Goal: Ask a question

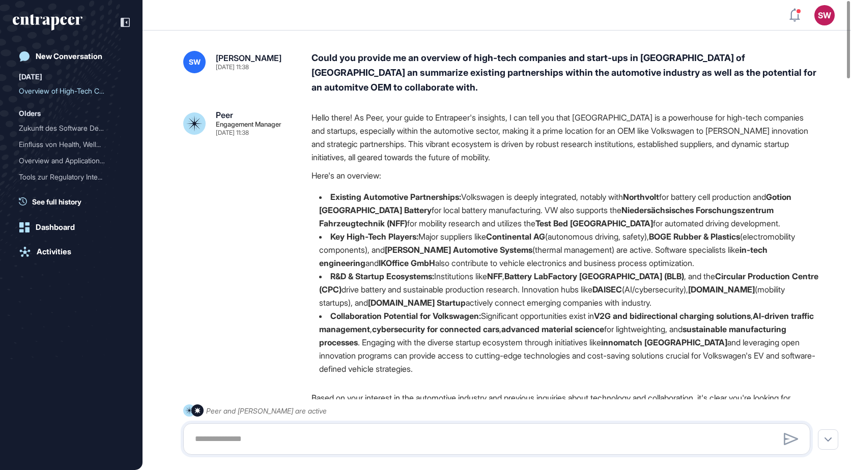
drag, startPoint x: 478, startPoint y: 154, endPoint x: 451, endPoint y: 76, distance: 82.6
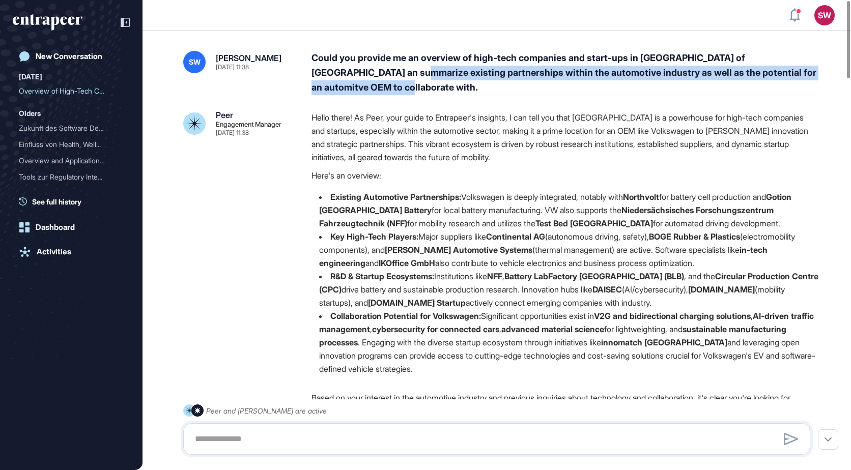
drag, startPoint x: 403, startPoint y: 90, endPoint x: 391, endPoint y: 75, distance: 18.1
click at [391, 75] on div "Could you provide me an overview of high-tech companies and start-ups in [GEOGR…" at bounding box center [565, 73] width 507 height 44
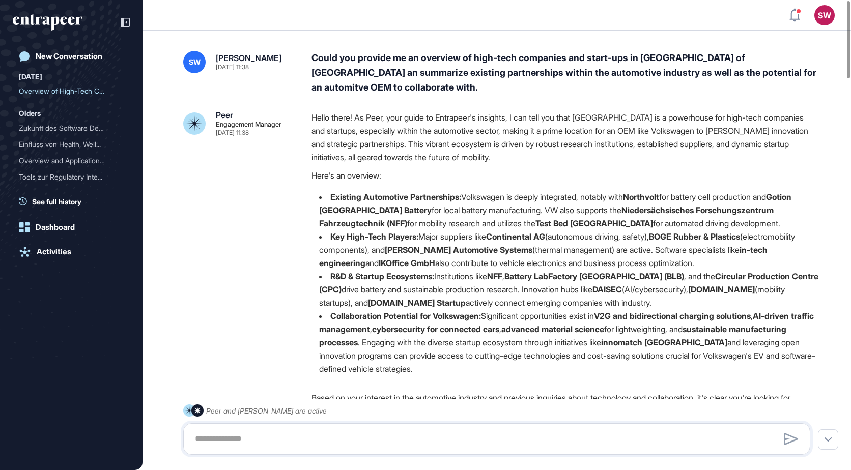
drag, startPoint x: 391, startPoint y: 75, endPoint x: 383, endPoint y: 72, distance: 9.2
click at [383, 72] on div "Could you provide me an overview of high-tech companies and start-ups in [GEOGR…" at bounding box center [565, 73] width 507 height 44
click at [753, 60] on div "Could you provide me an overview of high-tech companies and start-ups in [GEOGR…" at bounding box center [565, 73] width 507 height 44
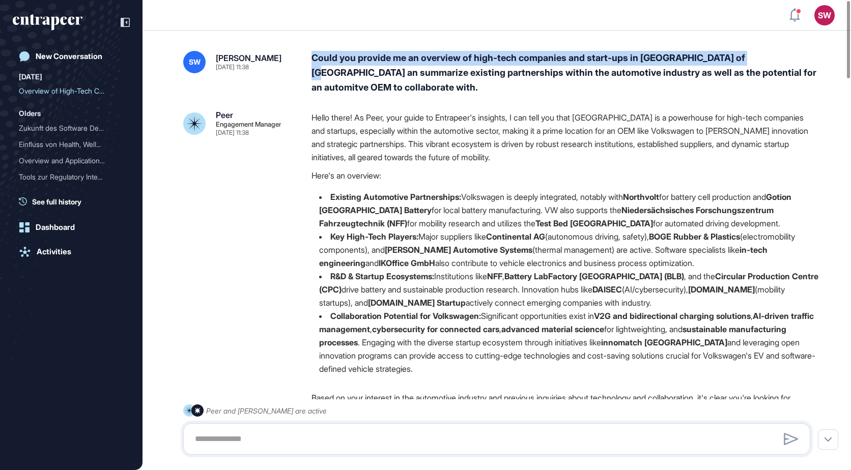
drag, startPoint x: 758, startPoint y: 59, endPoint x: 308, endPoint y: 56, distance: 450.0
click at [308, 56] on div "SW [PERSON_NAME] [DATE] 11:38 Could you provide me an overview of high-tech com…" at bounding box center [496, 73] width 627 height 44
copy div "Could you provide me an overview of high-tech companies and start-ups in [GEOGR…"
click at [42, 49] on link "New Conversation" at bounding box center [71, 56] width 117 height 20
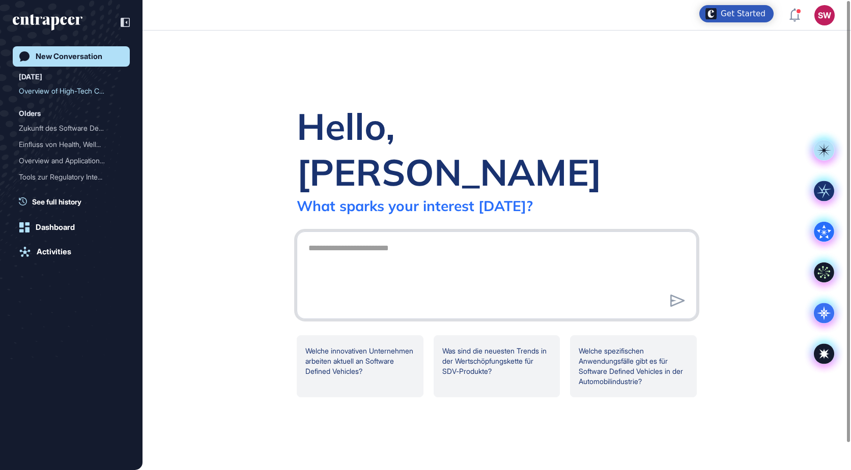
click at [342, 238] on textarea at bounding box center [496, 273] width 389 height 71
paste textarea "**********"
type textarea "**********"
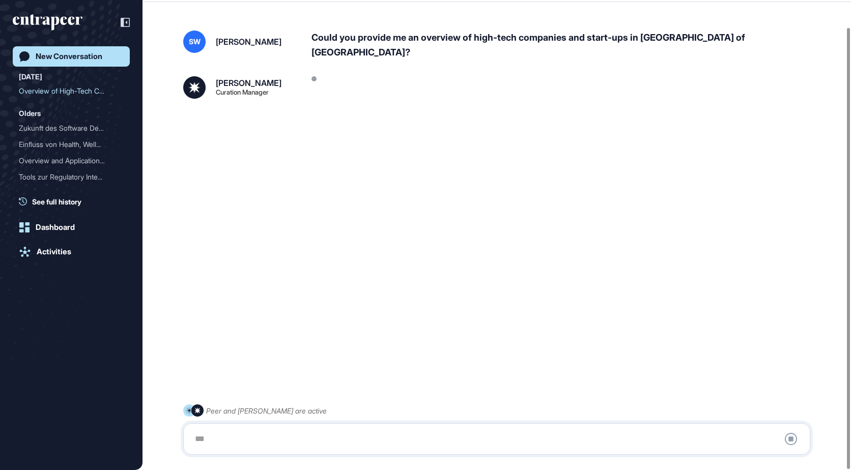
scroll to position [29, 0]
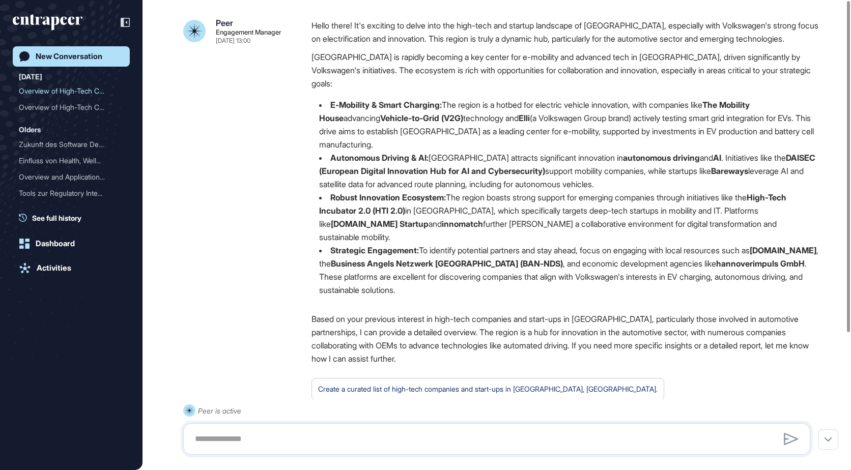
scroll to position [194, 0]
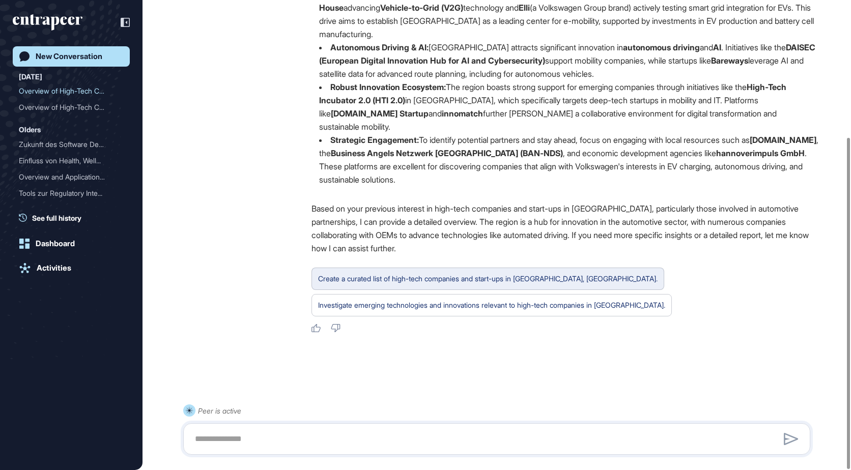
click at [406, 283] on div "Create a curated list of high-tech companies and start-ups in [GEOGRAPHIC_DATA]…" at bounding box center [488, 278] width 340 height 13
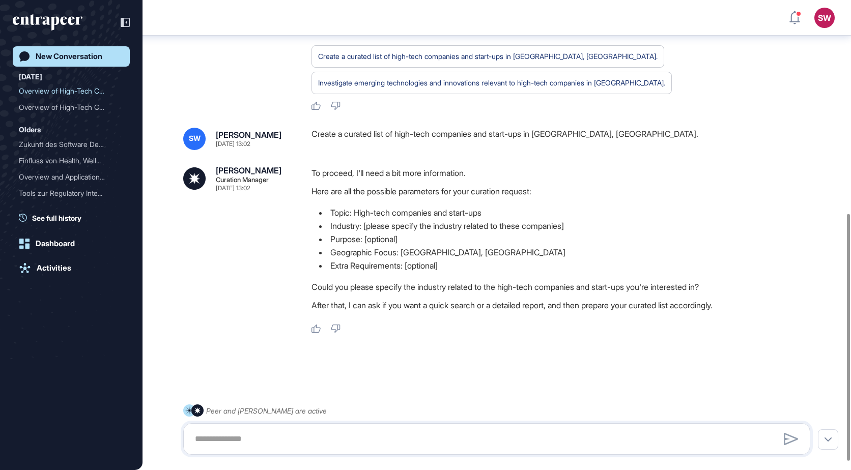
scroll to position [422, 0]
click at [221, 437] on textarea at bounding box center [497, 439] width 616 height 20
type textarea "**********"
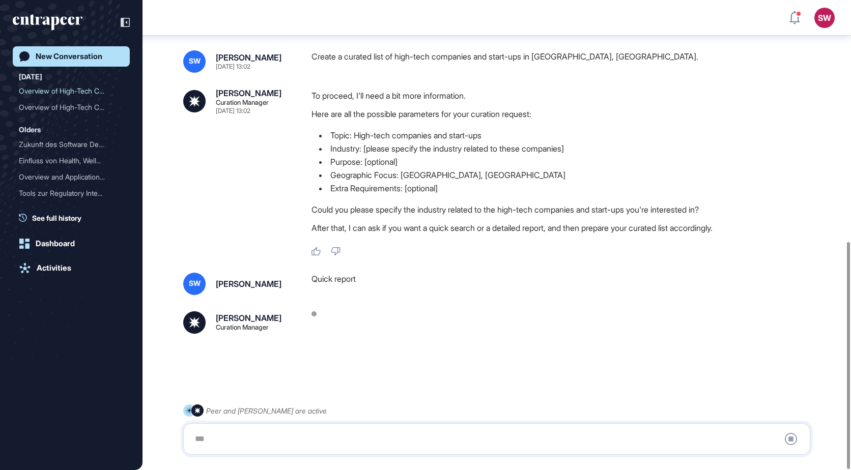
scroll to position [499, 0]
